Goal: Task Accomplishment & Management: Use online tool/utility

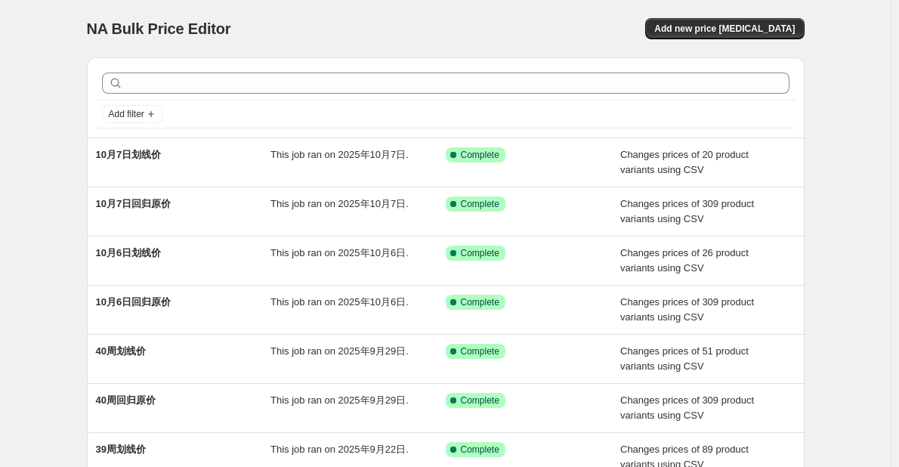
click at [868, 181] on div "NA Bulk Price Editor. This page is ready NA Bulk Price Editor Add new price [ME…" at bounding box center [445, 389] width 891 height 778
click at [757, 30] on span "Add new price [MEDICAL_DATA]" at bounding box center [724, 29] width 140 height 12
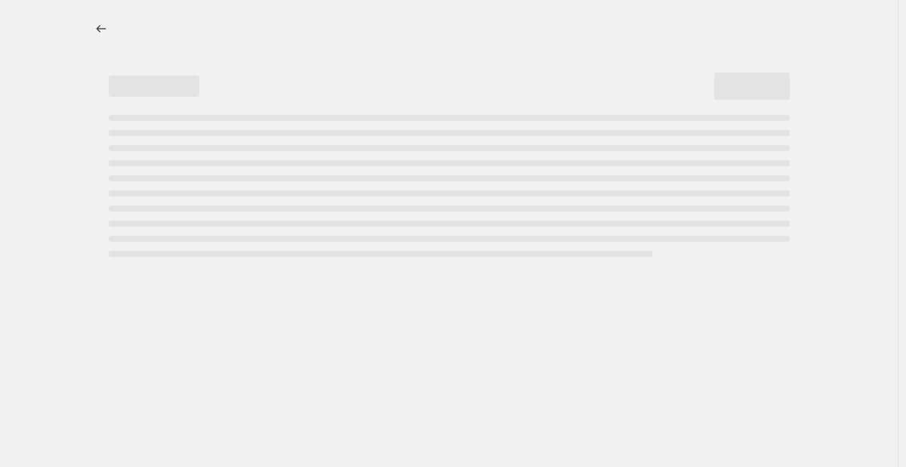
select select "percentage"
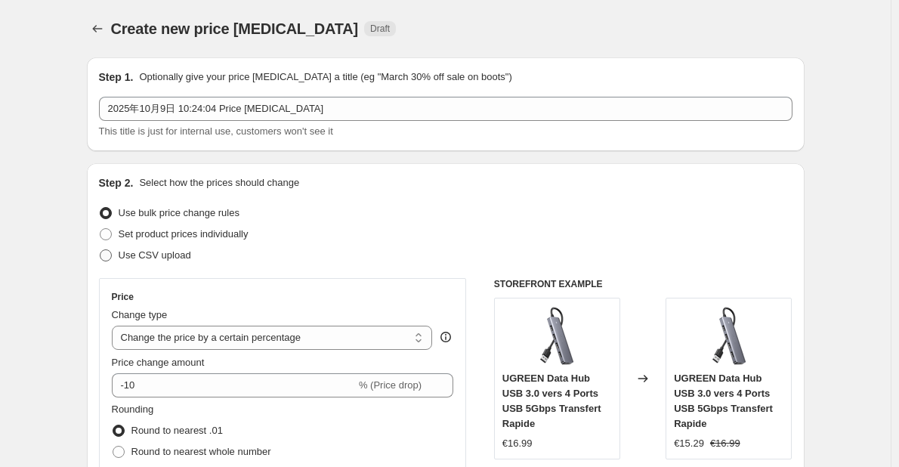
click at [168, 258] on span "Use CSV upload" at bounding box center [155, 254] width 73 height 11
click at [100, 250] on input "Use CSV upload" at bounding box center [100, 249] width 1 height 1
radio input "true"
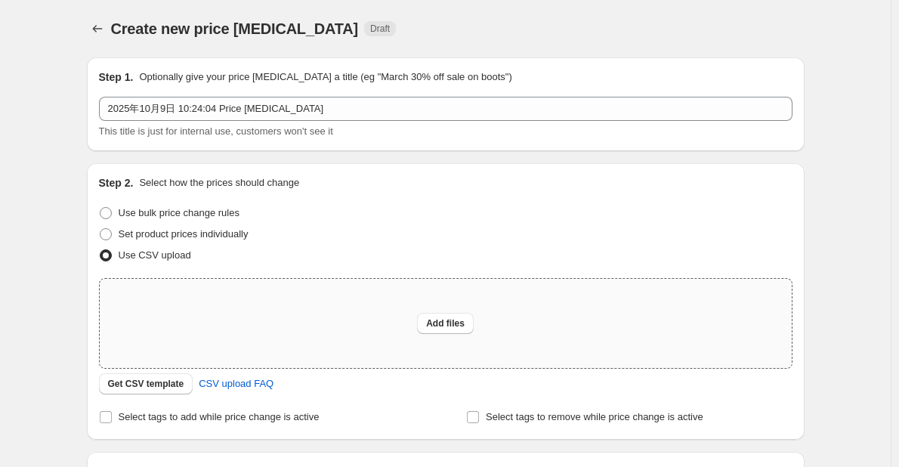
scroll to position [151, 0]
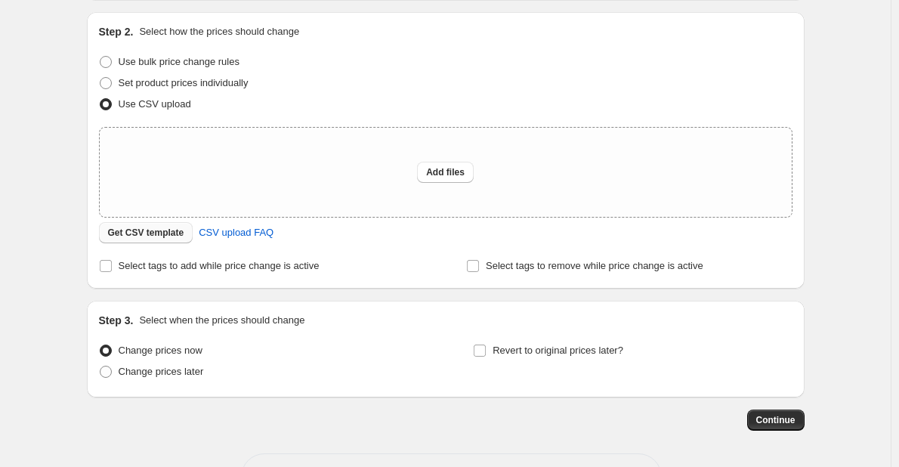
click at [153, 229] on span "Get CSV template" at bounding box center [146, 233] width 76 height 12
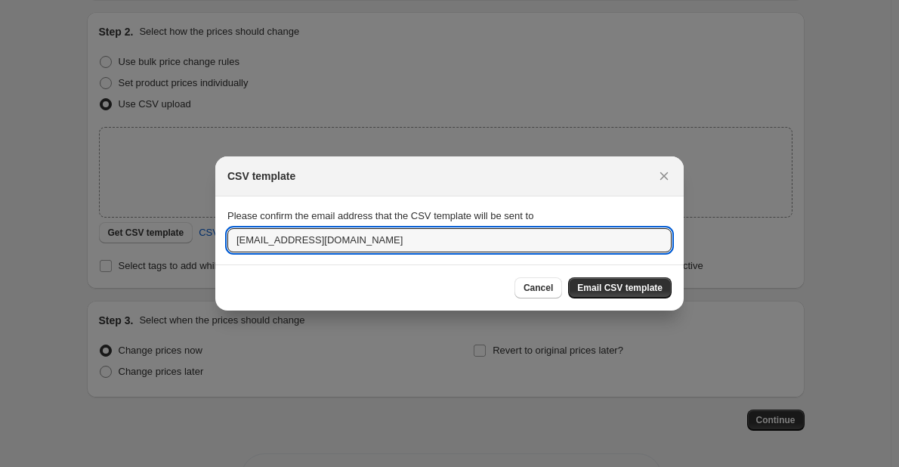
drag, startPoint x: 266, startPoint y: 240, endPoint x: 223, endPoint y: 240, distance: 43.1
click at [223, 240] on section "Please confirm the email address that the CSV template will be sent to [EMAIL_A…" at bounding box center [449, 230] width 468 height 68
type input "[DOMAIN_NAME][EMAIL_ADDRESS][DOMAIN_NAME]"
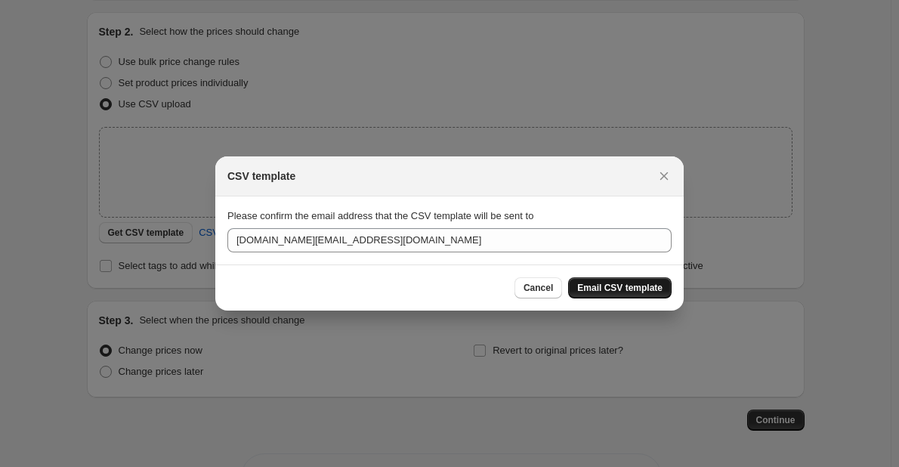
click at [589, 287] on span "Email CSV template" at bounding box center [619, 288] width 85 height 12
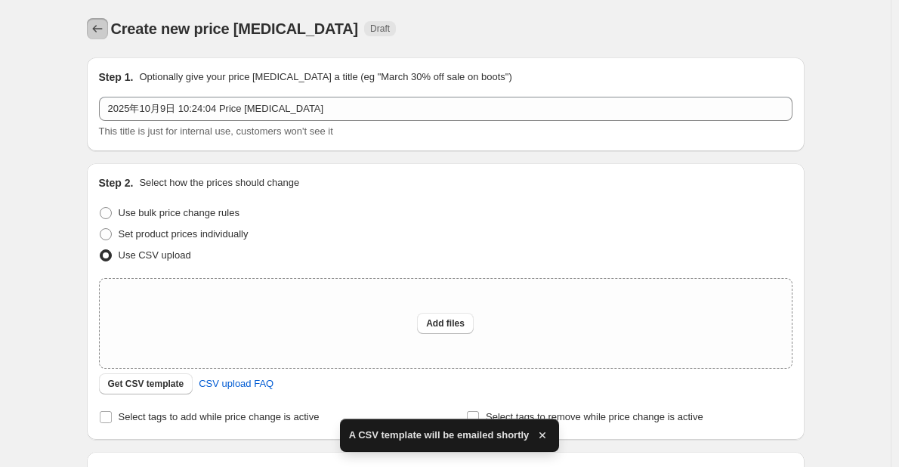
click at [103, 30] on icon "Price change jobs" at bounding box center [97, 28] width 15 height 15
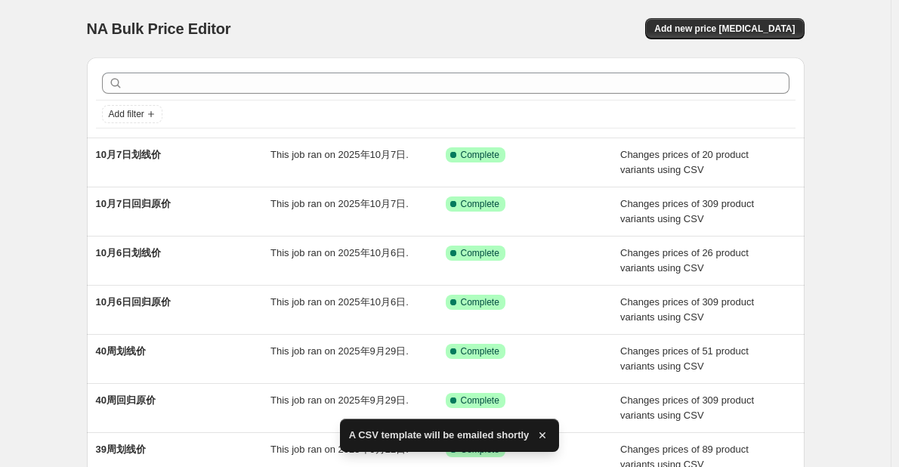
click at [536, 435] on icon "button" at bounding box center [542, 435] width 15 height 15
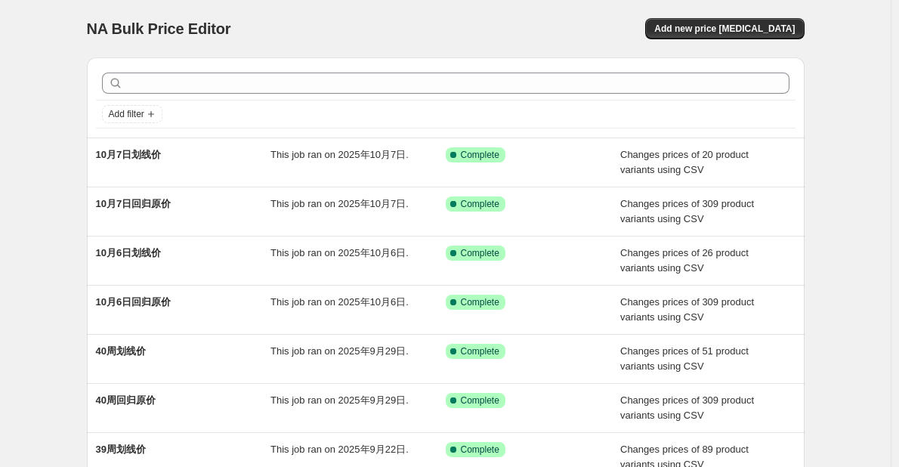
click at [54, 254] on div "NA Bulk Price Editor. This page is ready NA Bulk Price Editor Add new price [ME…" at bounding box center [445, 389] width 891 height 778
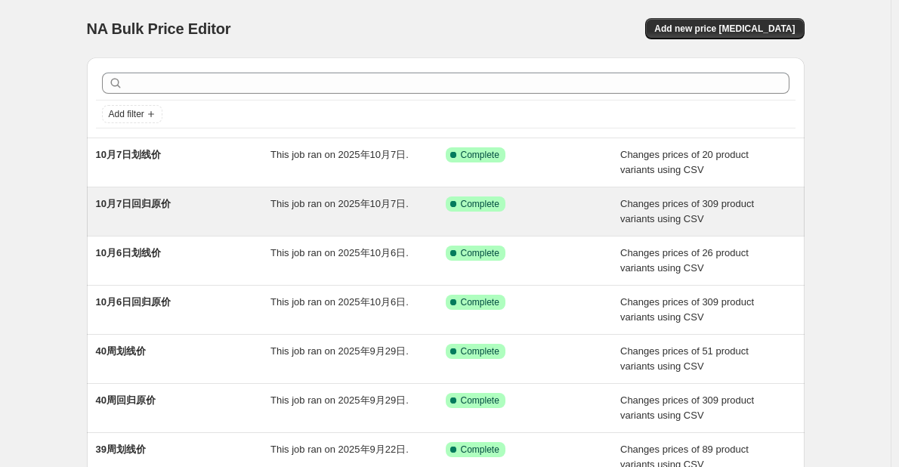
click at [346, 215] on div "This job ran on 2025年10月7日." at bounding box center [357, 211] width 175 height 30
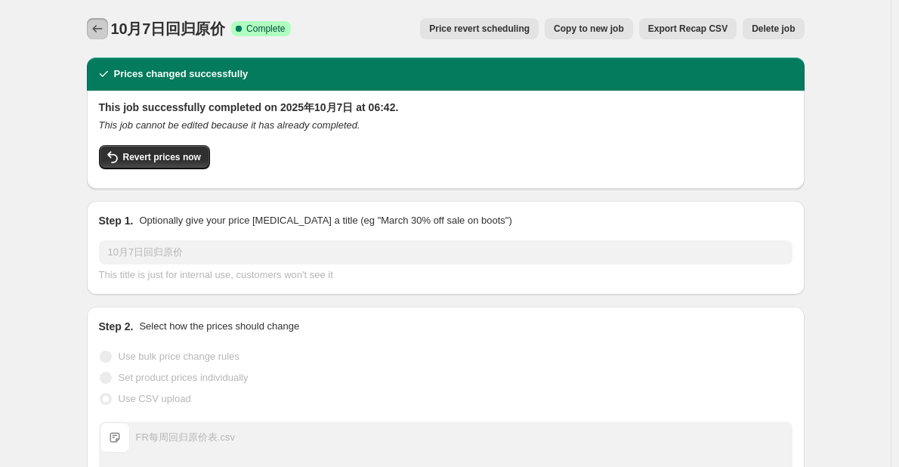
click at [94, 27] on icon "Price change jobs" at bounding box center [97, 28] width 15 height 15
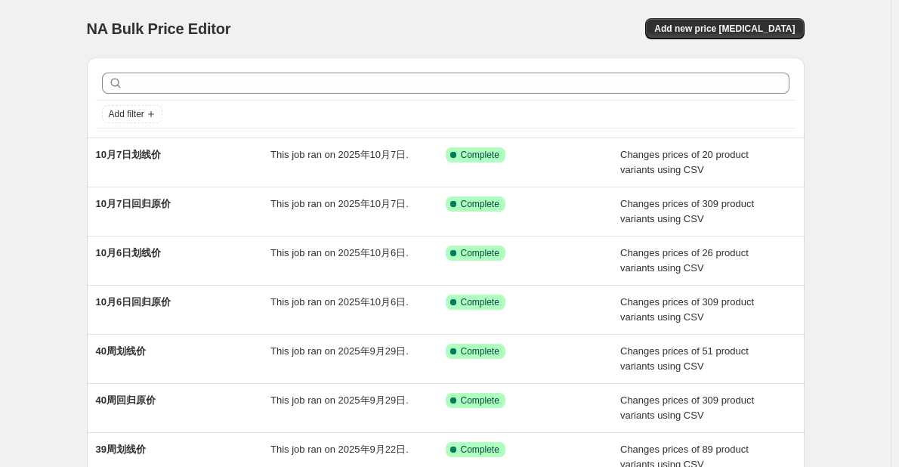
click at [540, 21] on div "Add new price [MEDICAL_DATA]" at bounding box center [624, 28] width 360 height 21
click at [36, 72] on div "NA Bulk Price Editor. This page is ready NA Bulk Price Editor Add new price [ME…" at bounding box center [445, 389] width 891 height 778
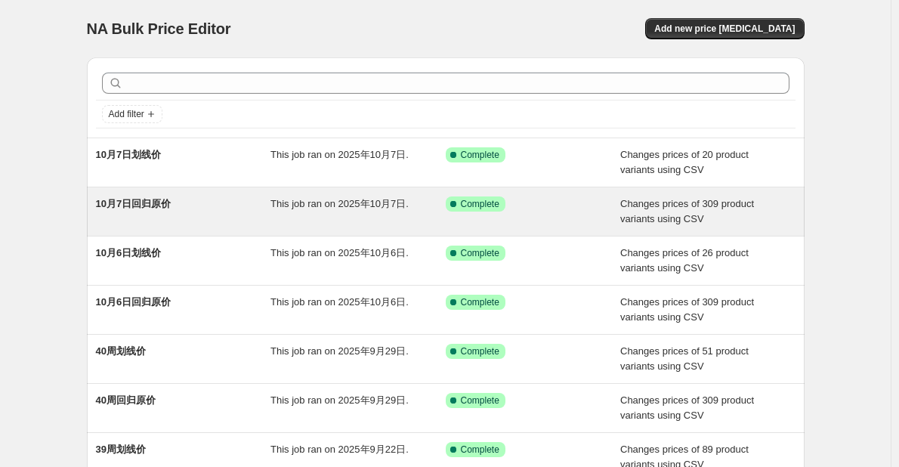
click at [238, 202] on div "10月7日回归原价" at bounding box center [183, 211] width 175 height 30
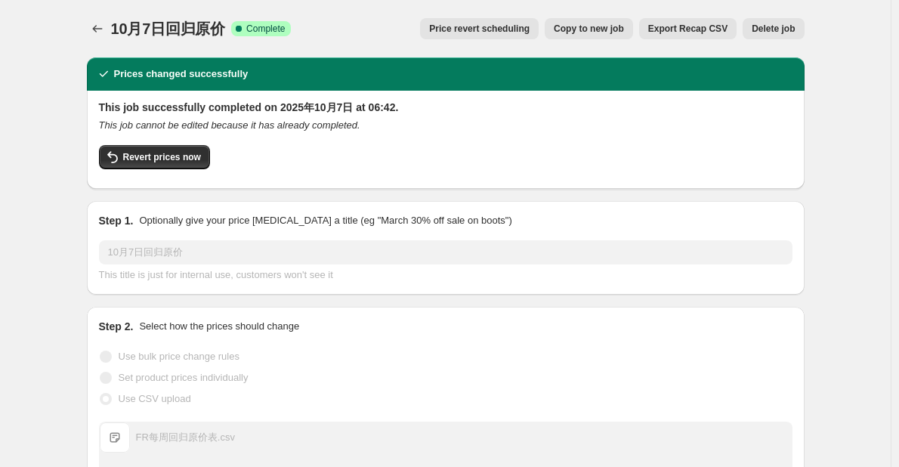
click at [611, 21] on button "Copy to new job" at bounding box center [589, 28] width 88 height 21
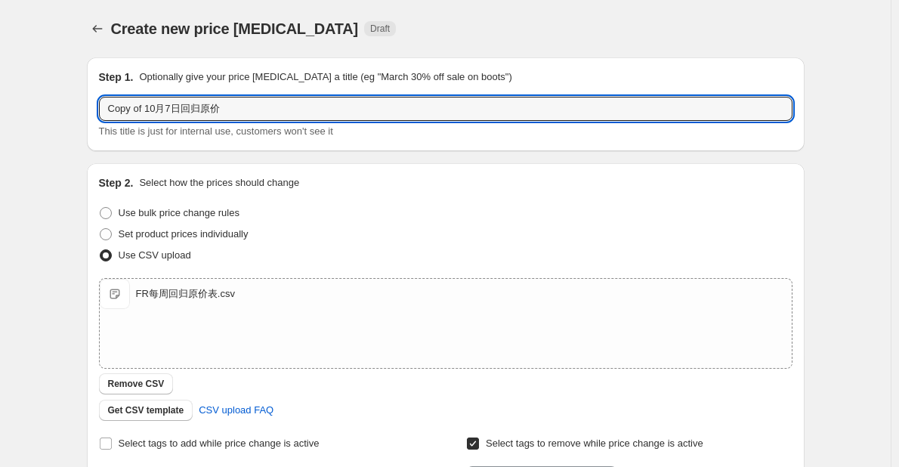
drag, startPoint x: 149, startPoint y: 108, endPoint x: 86, endPoint y: 107, distance: 62.7
click at [86, 107] on div "Step 1. Optionally give your price [MEDICAL_DATA] a title (eg "March 30% off sa…" at bounding box center [440, 368] width 730 height 647
click at [138, 105] on input "10月7日回归原价" at bounding box center [445, 109] width 693 height 24
type input "10月9日回归原价"
click at [75, 153] on div "Create new price [MEDICAL_DATA]. This page is ready Create new price [MEDICAL_D…" at bounding box center [446, 392] width 754 height 785
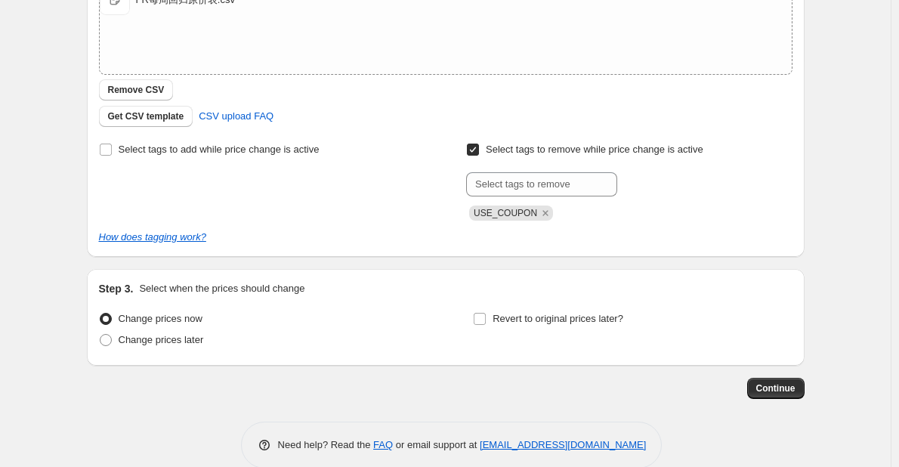
scroll to position [302, 0]
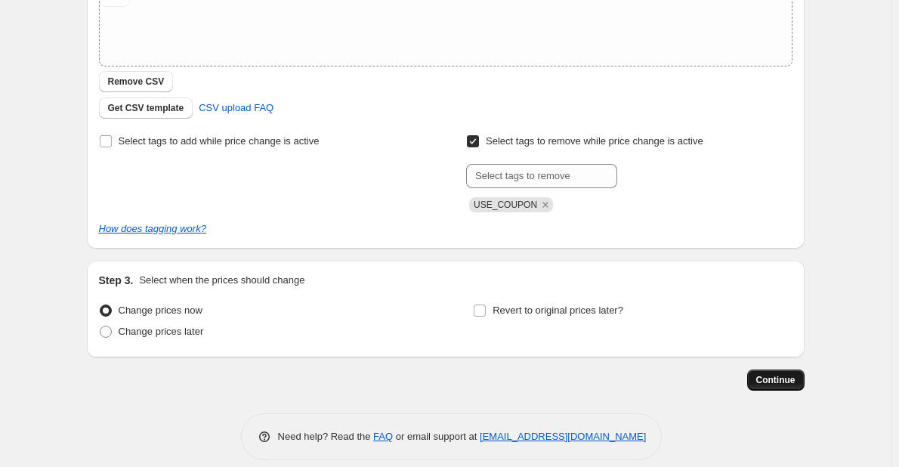
click at [792, 381] on span "Continue" at bounding box center [775, 380] width 39 height 12
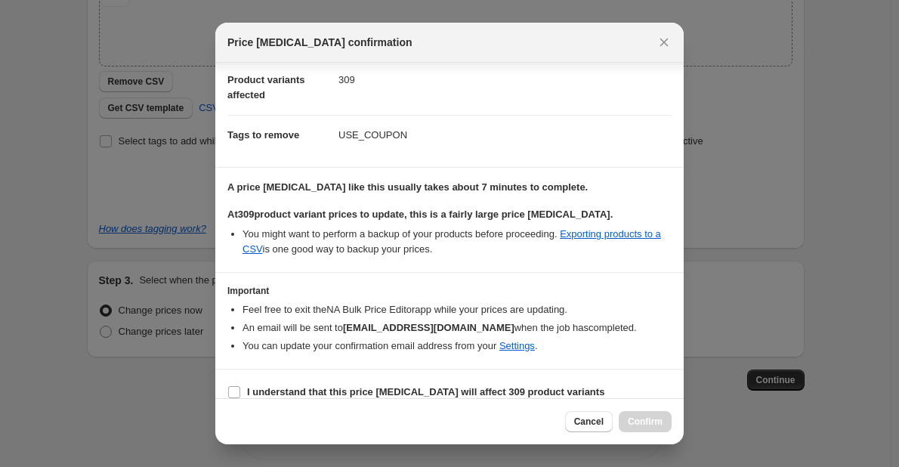
scroll to position [86, 0]
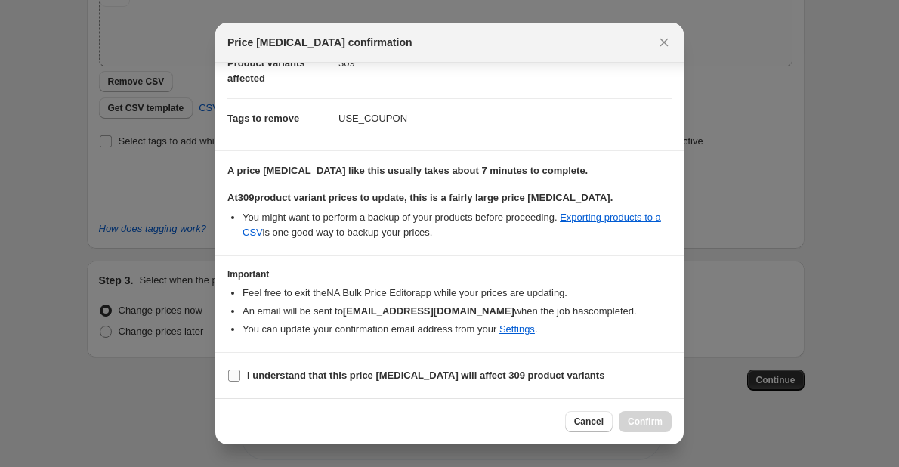
click at [273, 375] on b "I understand that this price [MEDICAL_DATA] will affect 309 product variants" at bounding box center [425, 374] width 357 height 11
click at [240, 375] on input "I understand that this price [MEDICAL_DATA] will affect 309 product variants" at bounding box center [234, 375] width 12 height 12
checkbox input "true"
click at [646, 418] on span "Confirm" at bounding box center [645, 421] width 35 height 12
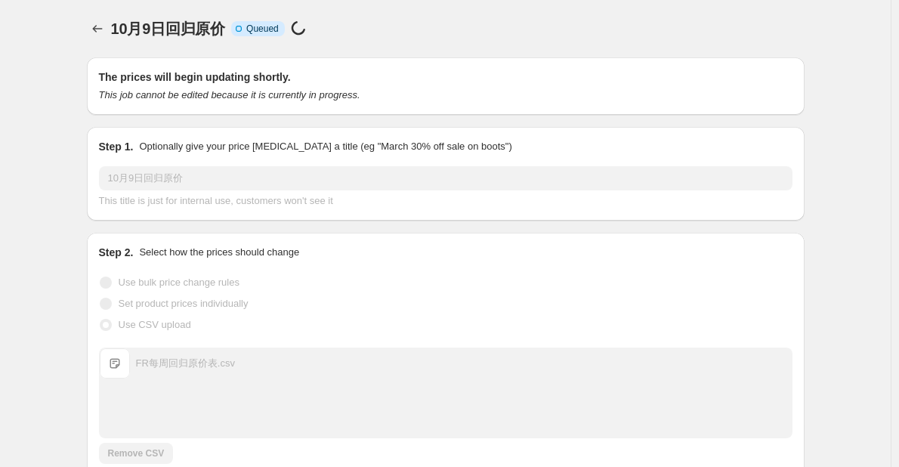
scroll to position [302, 0]
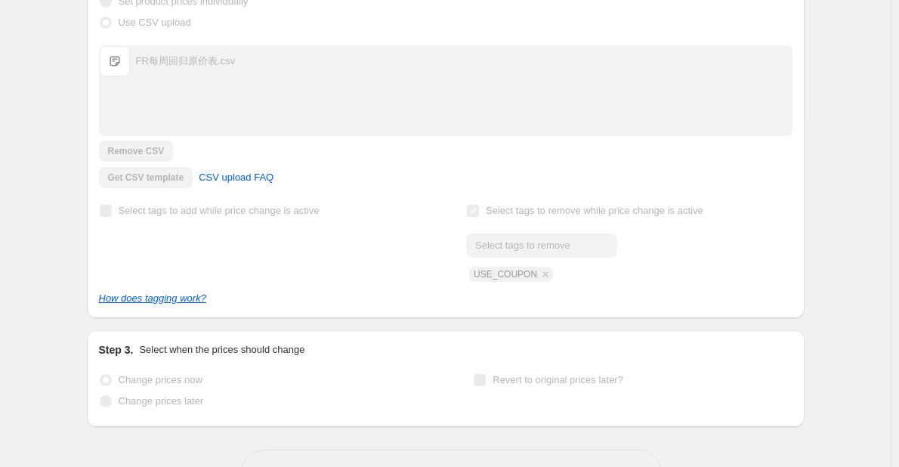
click at [47, 336] on div "10月9日回归原价. This page is ready 10月9日回归原价 Info Incomplete Queued Price [MEDICAL_D…" at bounding box center [445, 108] width 891 height 821
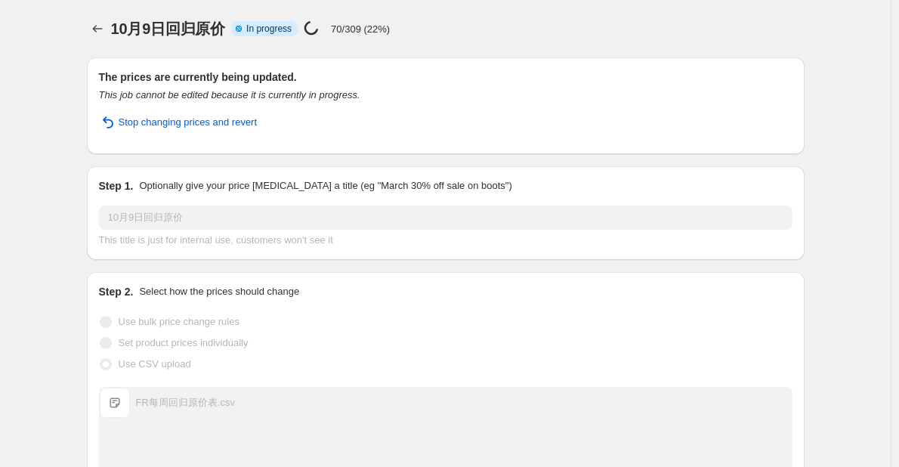
click at [72, 70] on div "10月9日回归原价. This page is ready 10月9日回归原价 Info Partially complete In progress Pri…" at bounding box center [445, 430] width 891 height 860
click at [95, 30] on icon "Price change jobs" at bounding box center [97, 28] width 15 height 15
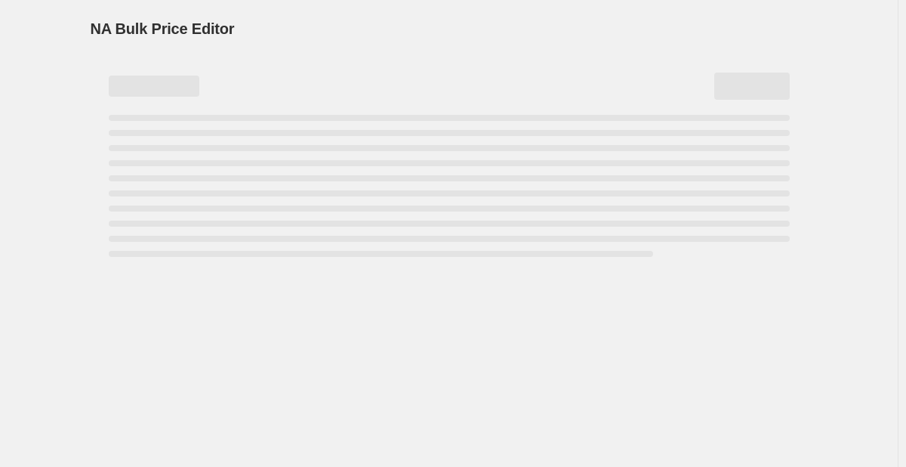
click at [300, 11] on div "NA Bulk Price Editor. This page is ready NA Bulk Price Editor" at bounding box center [450, 28] width 718 height 57
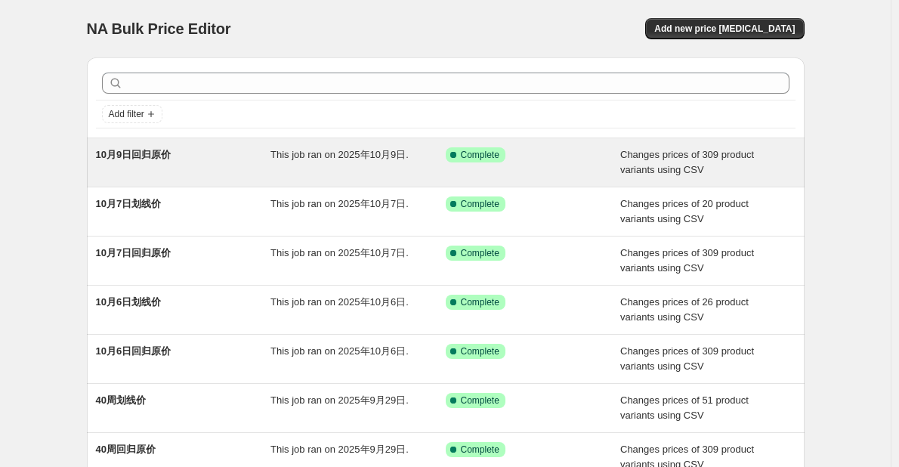
click at [391, 164] on div "This job ran on 2025年10月9日." at bounding box center [357, 162] width 175 height 30
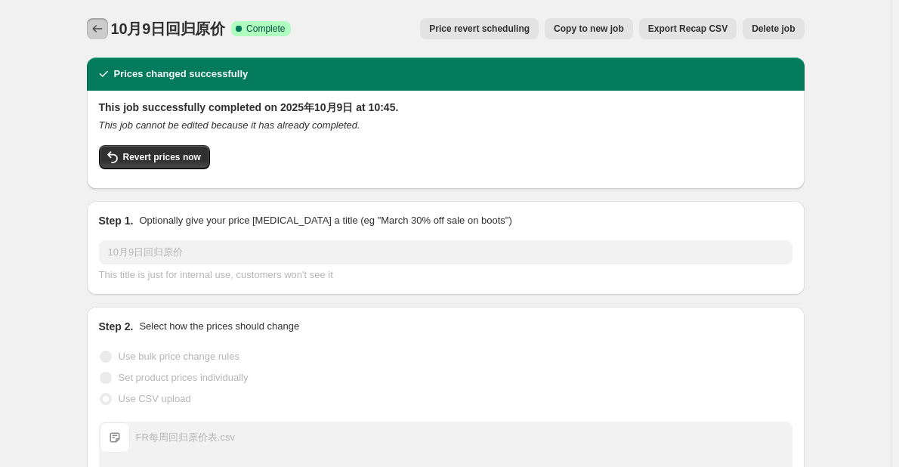
click at [105, 26] on icon "Price change jobs" at bounding box center [97, 28] width 15 height 15
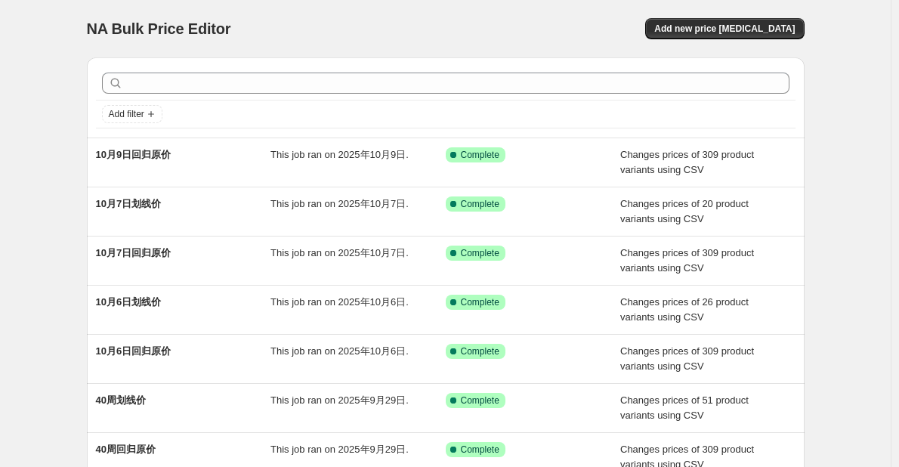
click at [66, 137] on div "NA Bulk Price Editor. This page is ready NA Bulk Price Editor Add new price [ME…" at bounding box center [445, 389] width 891 height 778
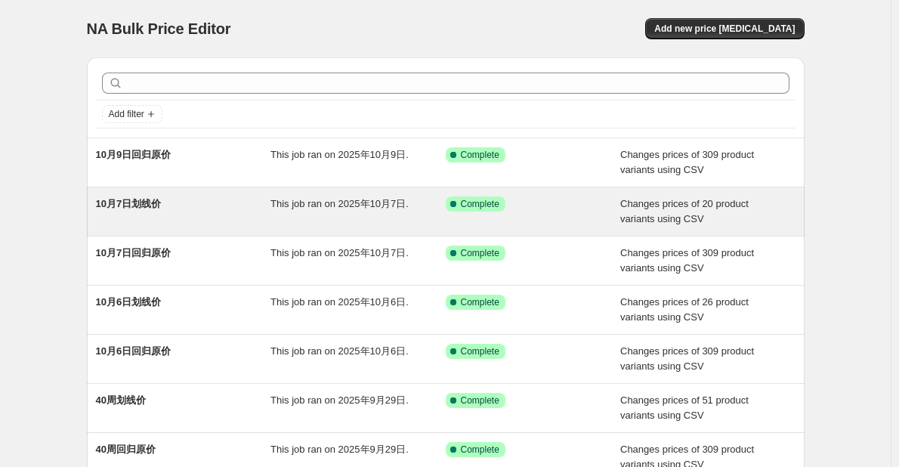
click at [209, 213] on div "10月7日划线价" at bounding box center [183, 211] width 175 height 30
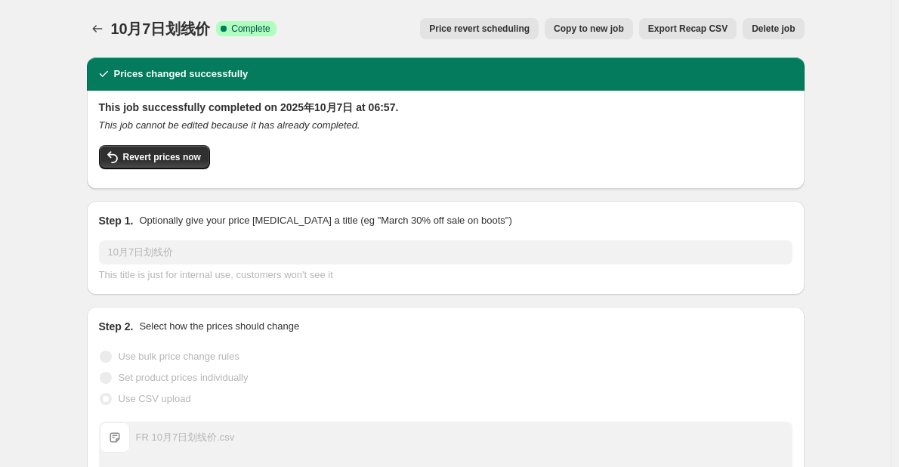
click at [587, 29] on span "Copy to new job" at bounding box center [589, 29] width 70 height 12
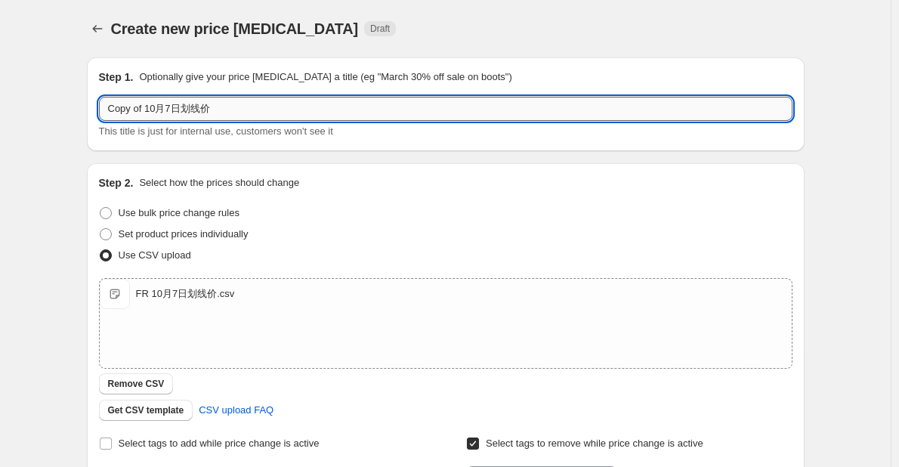
drag, startPoint x: 148, startPoint y: 107, endPoint x: 105, endPoint y: 106, distance: 43.1
click at [105, 106] on input "Copy of 10月7日划线价" at bounding box center [445, 109] width 693 height 24
click at [73, 142] on div "Create new price [MEDICAL_DATA]. This page is ready Create new price [MEDICAL_D…" at bounding box center [446, 392] width 754 height 785
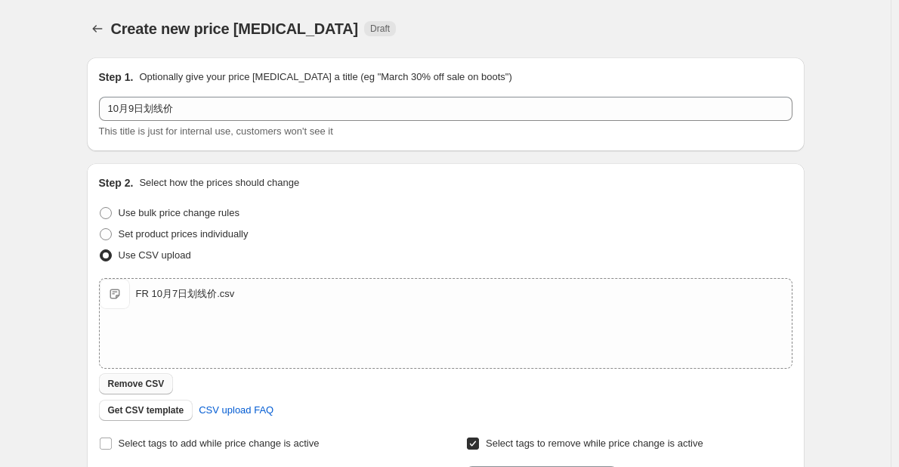
click at [137, 382] on span "Remove CSV" at bounding box center [136, 384] width 57 height 12
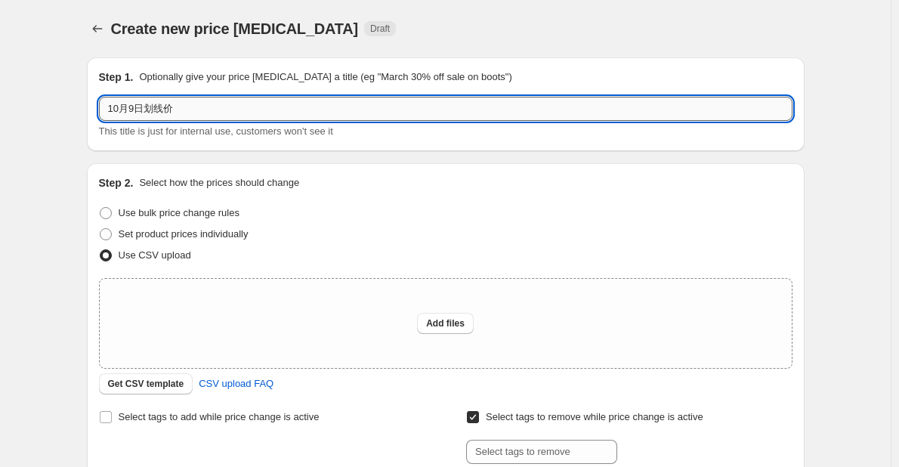
click at [137, 107] on input "10月9日划线价" at bounding box center [445, 109] width 693 height 24
type input "10月9至12日划线价"
click at [437, 319] on span "Add files" at bounding box center [445, 323] width 39 height 12
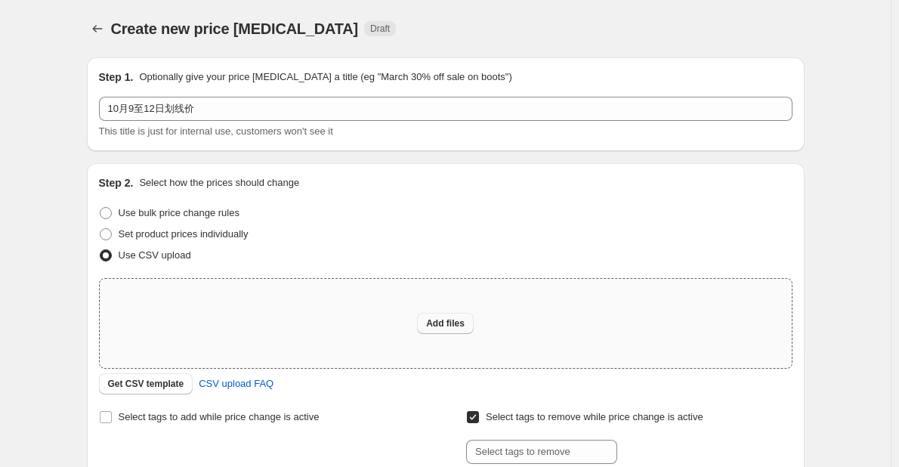
type input "C:\fakepath\FR 10月9至12日划线价.csv"
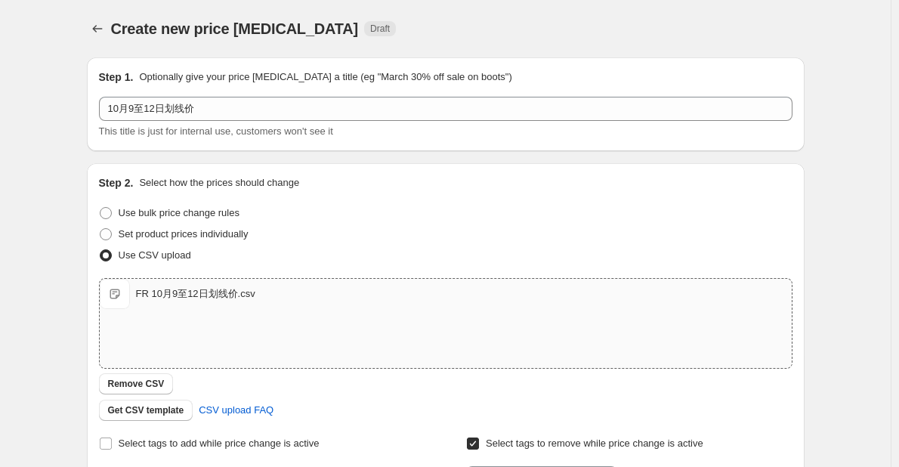
click at [48, 236] on div "Create new price [MEDICAL_DATA]. This page is ready Create new price [MEDICAL_D…" at bounding box center [445, 392] width 891 height 785
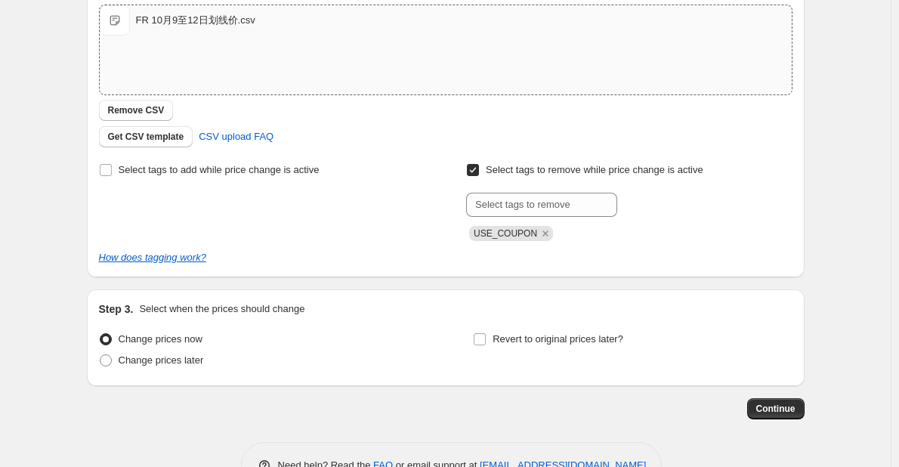
scroll to position [302, 0]
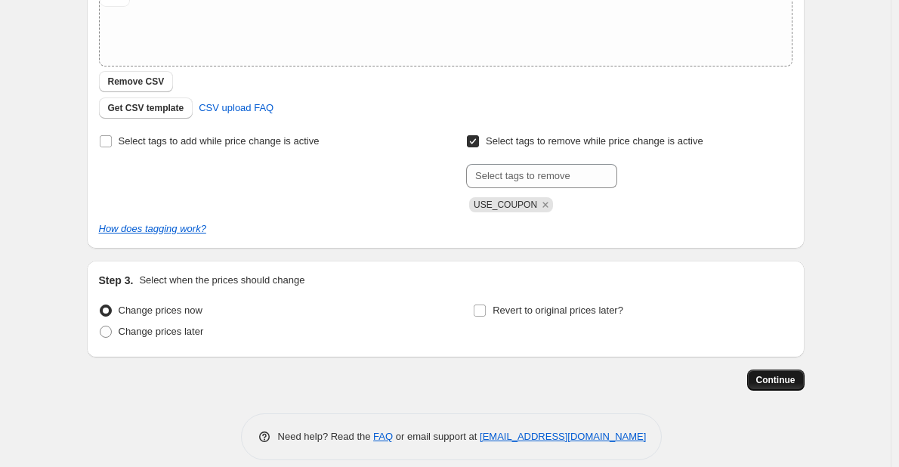
click at [795, 374] on button "Continue" at bounding box center [775, 379] width 57 height 21
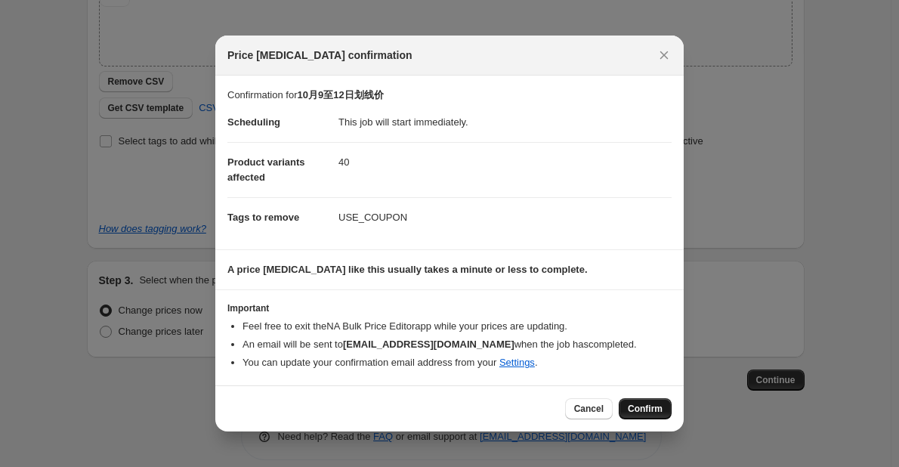
click at [644, 400] on button "Confirm" at bounding box center [645, 408] width 53 height 21
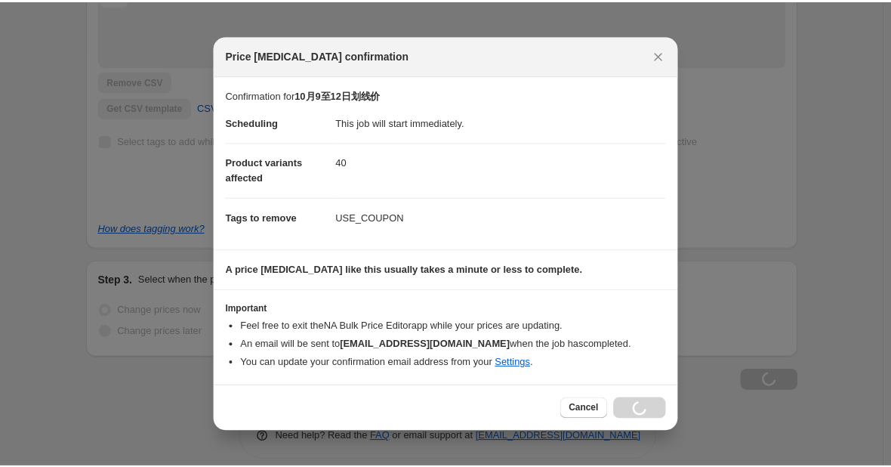
scroll to position [354, 0]
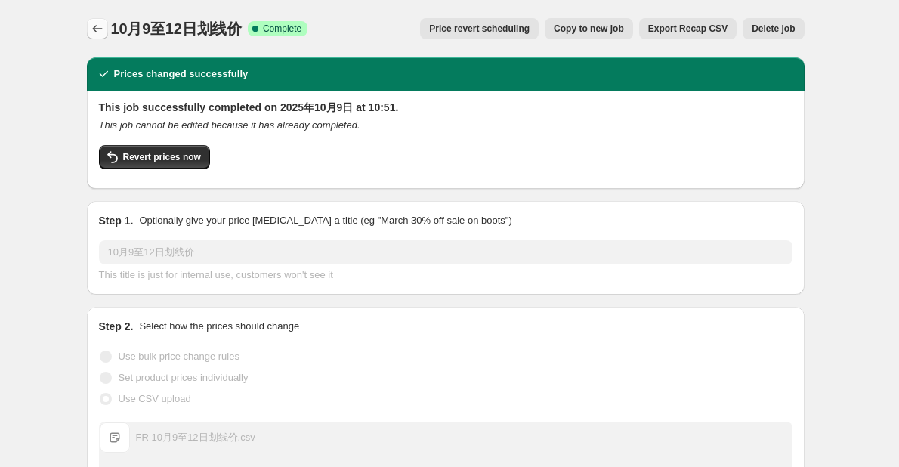
click at [94, 26] on icon "Price change jobs" at bounding box center [97, 28] width 15 height 15
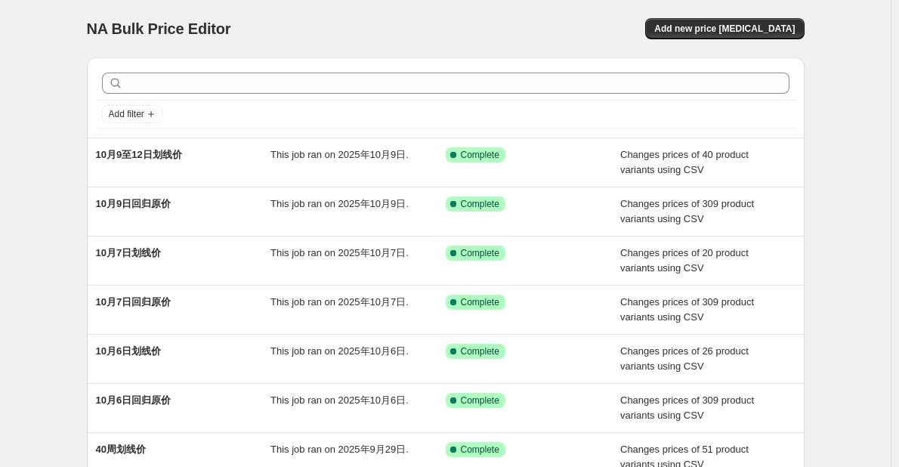
click at [61, 269] on div "NA Bulk Price Editor. This page is ready NA Bulk Price Editor Add new price [ME…" at bounding box center [445, 389] width 891 height 778
